Goal: Download file/media

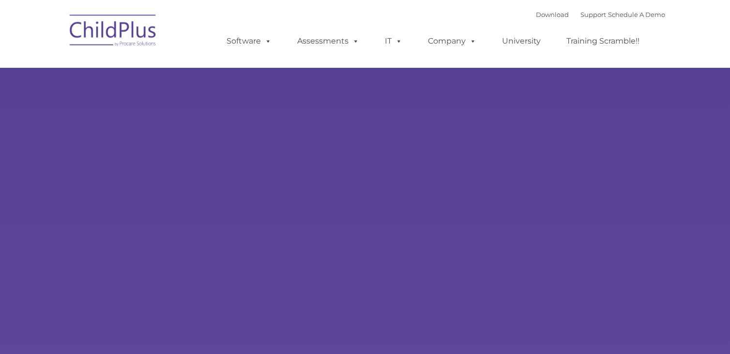
select select "MEDIUM"
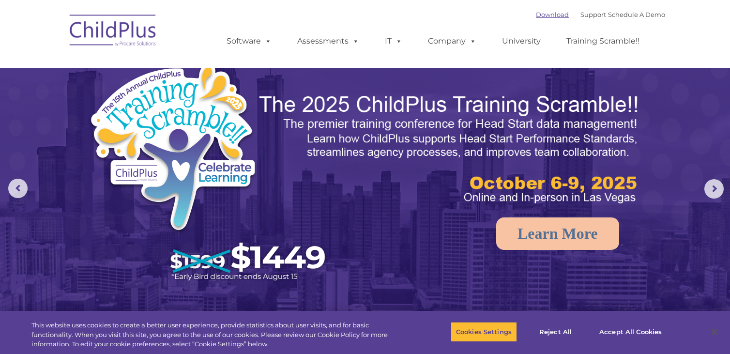
click at [537, 13] on link "Download" at bounding box center [552, 15] width 33 height 8
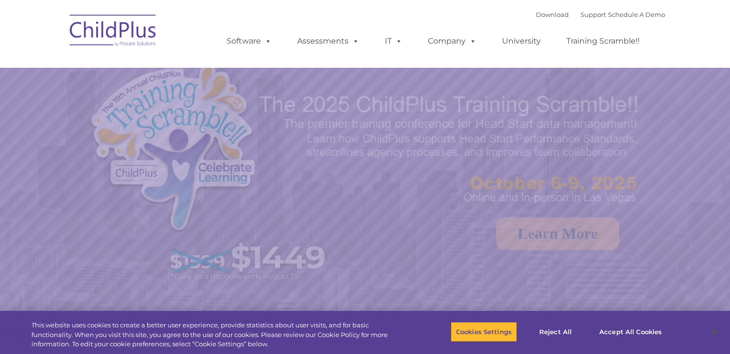
select select "MEDIUM"
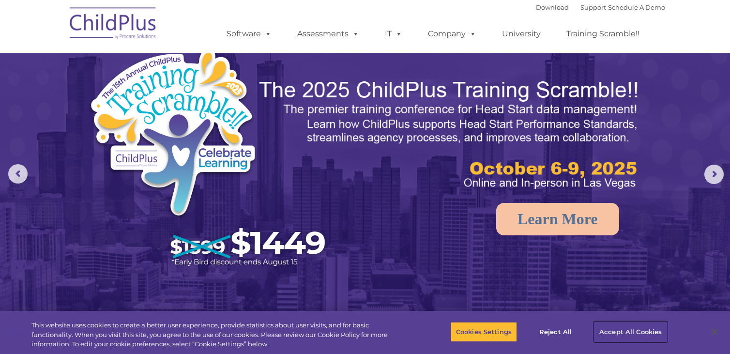
click at [617, 328] on button "Accept All Cookies" at bounding box center [630, 331] width 73 height 20
